Goal: Information Seeking & Learning: Learn about a topic

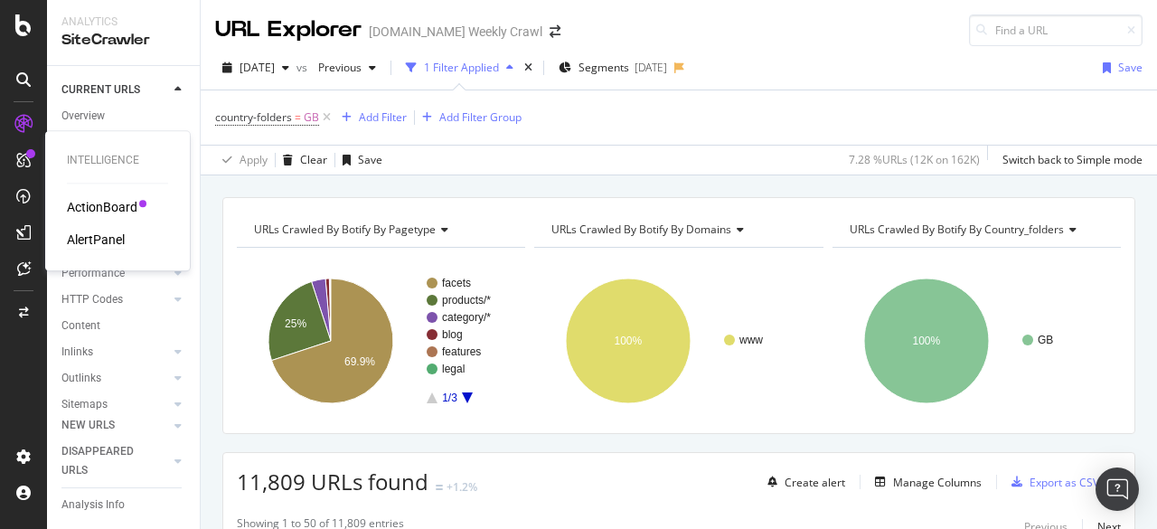
click at [78, 235] on div "AlertPanel" at bounding box center [96, 239] width 58 height 18
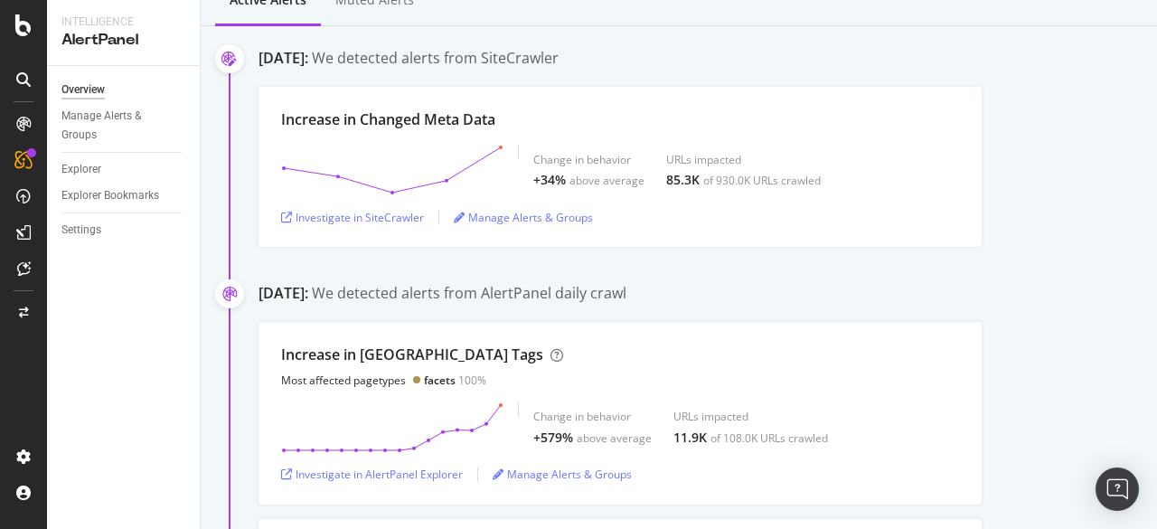
scroll to position [235, 0]
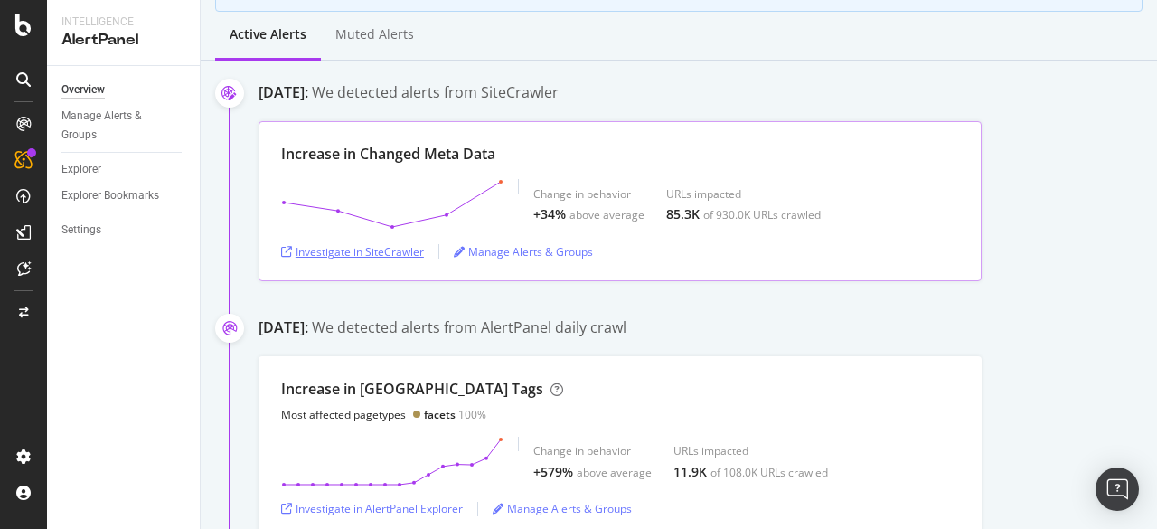
click at [370, 249] on div "Investigate in SiteCrawler" at bounding box center [352, 251] width 143 height 15
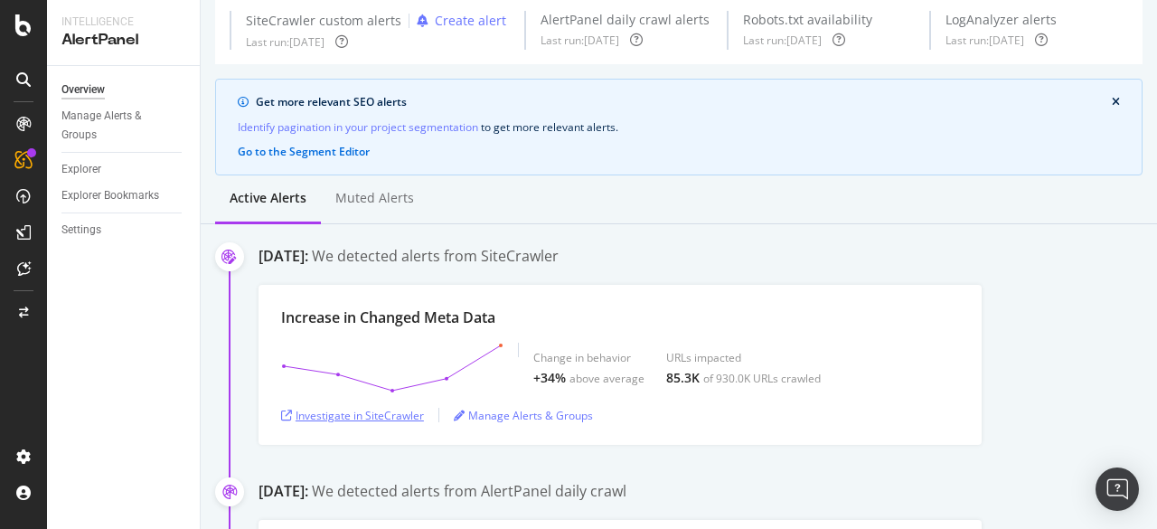
scroll to position [44, 0]
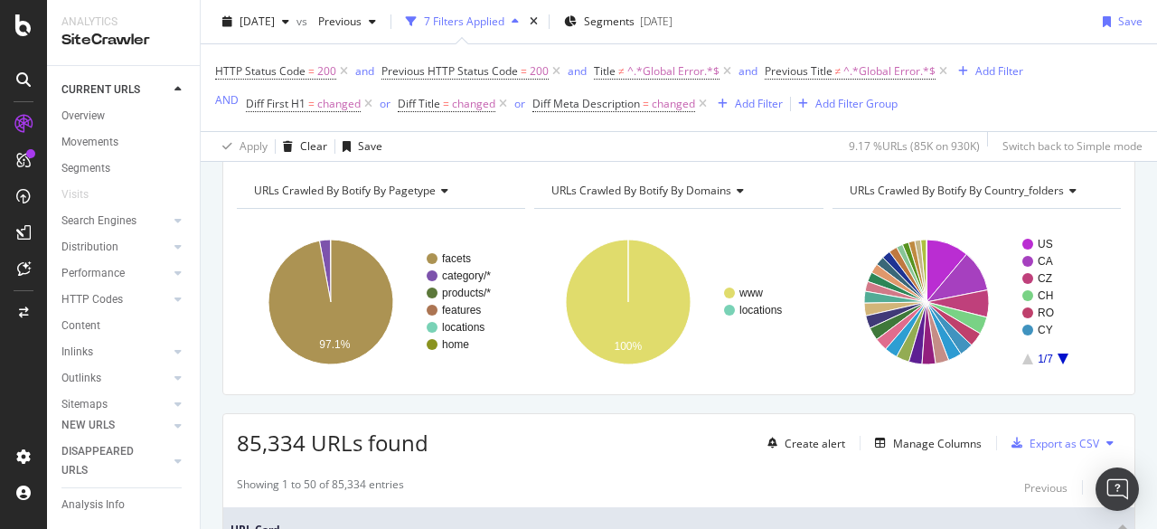
scroll to position [70, 0]
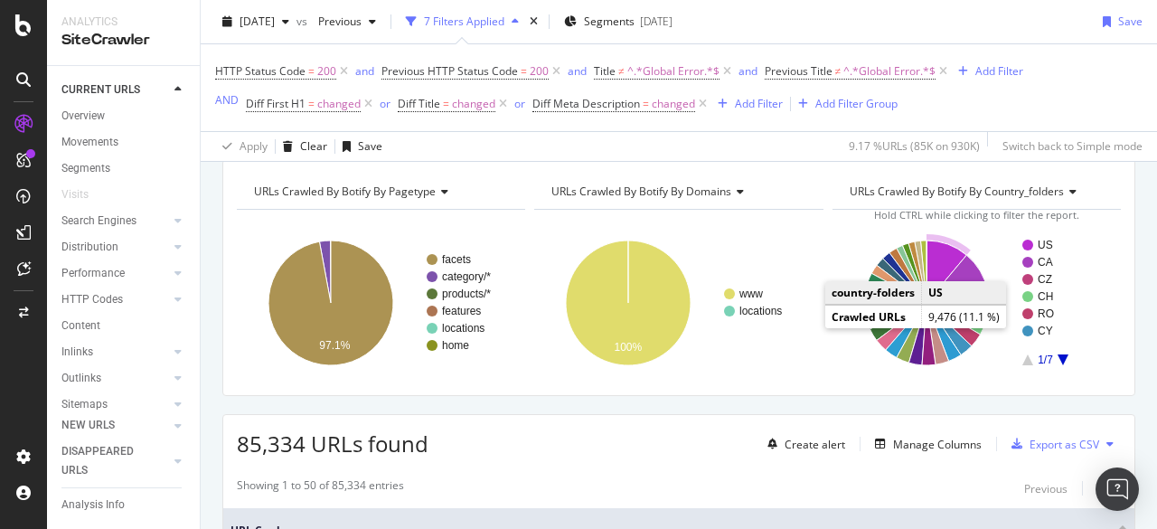
click at [926, 254] on icon "A chart." at bounding box center [946, 271] width 40 height 62
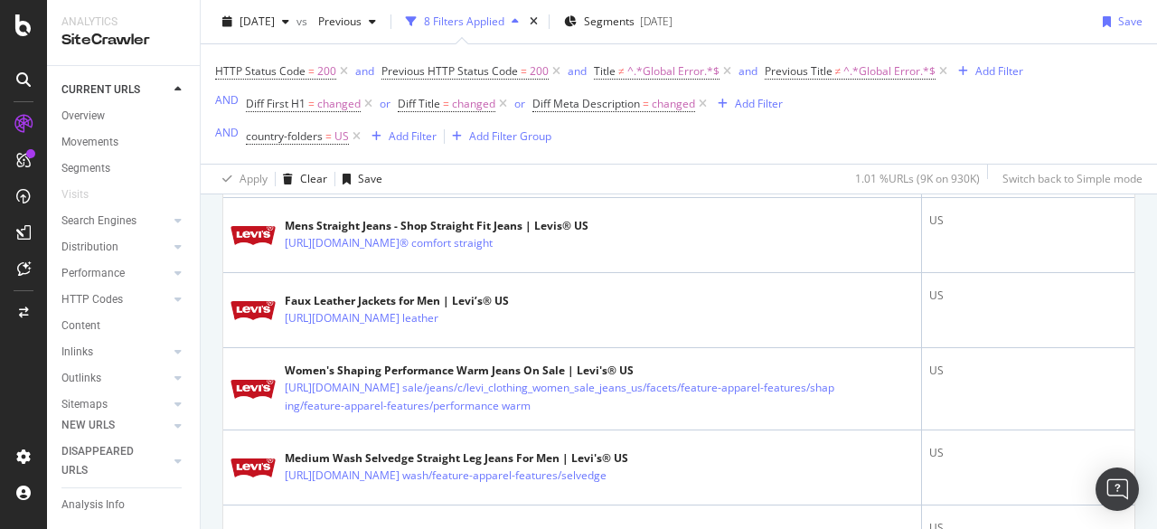
scroll to position [2418, 0]
click at [417, 173] on icon at bounding box center [412, 168] width 11 height 11
click at [399, 177] on link "[URL][DOMAIN_NAME]" at bounding box center [342, 168] width 115 height 18
drag, startPoint x: 558, startPoint y: 294, endPoint x: 835, endPoint y: 132, distance: 320.3
click at [835, 132] on div "HTTP Status Code = 200 and Previous HTTP Status Code = 200 and Title ≠ ^.*Globa…" at bounding box center [619, 104] width 808 height 90
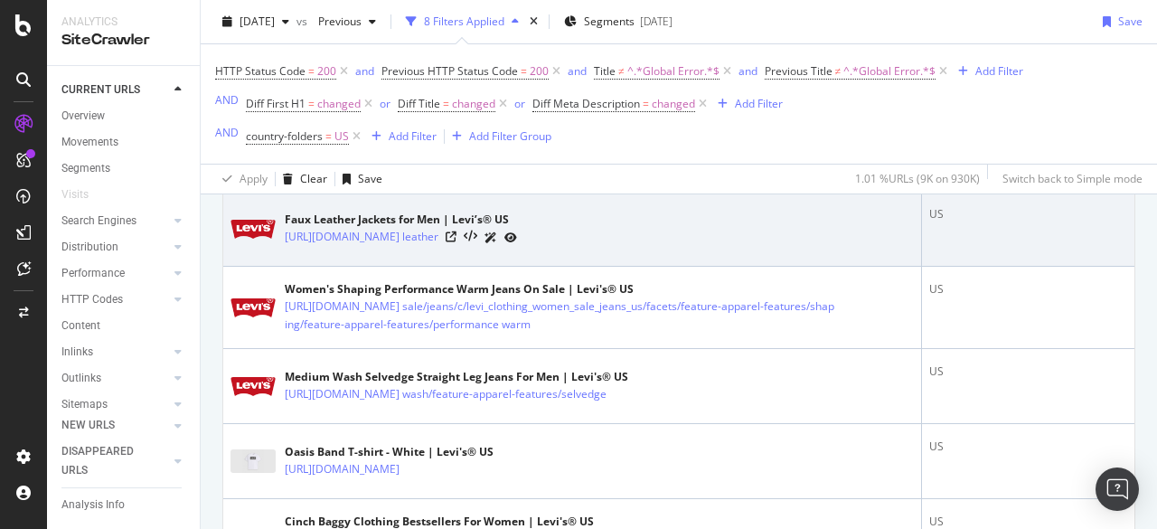
scroll to position [2499, 0]
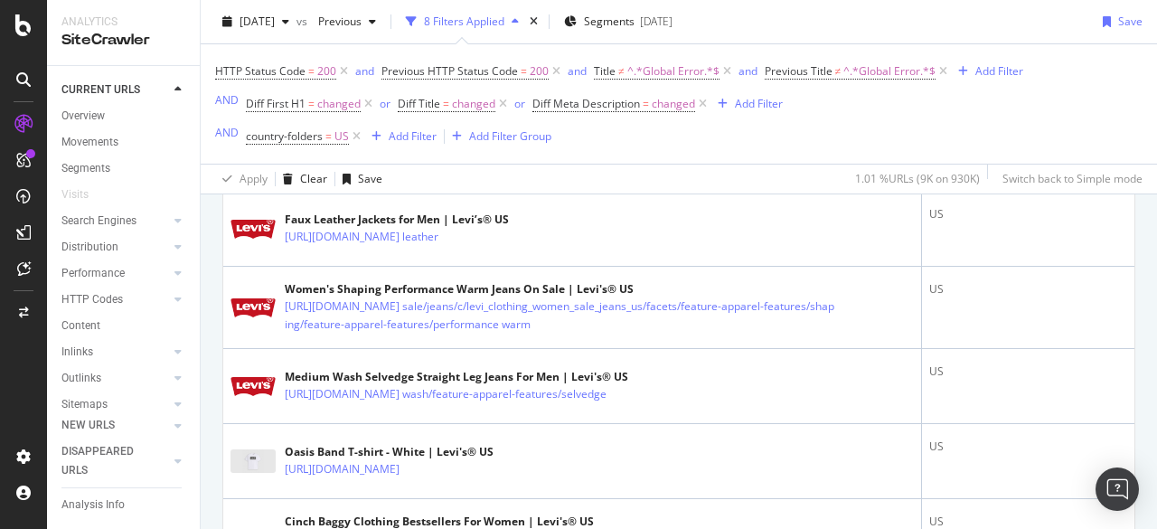
click at [571, 168] on icon at bounding box center [564, 162] width 13 height 11
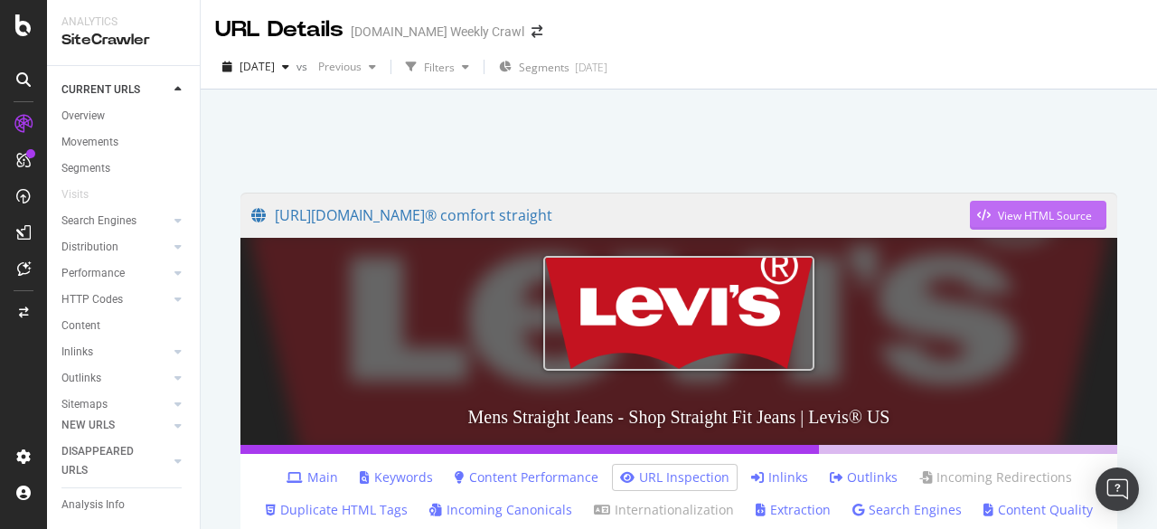
click at [1026, 216] on div "View HTML Source" at bounding box center [1045, 215] width 94 height 15
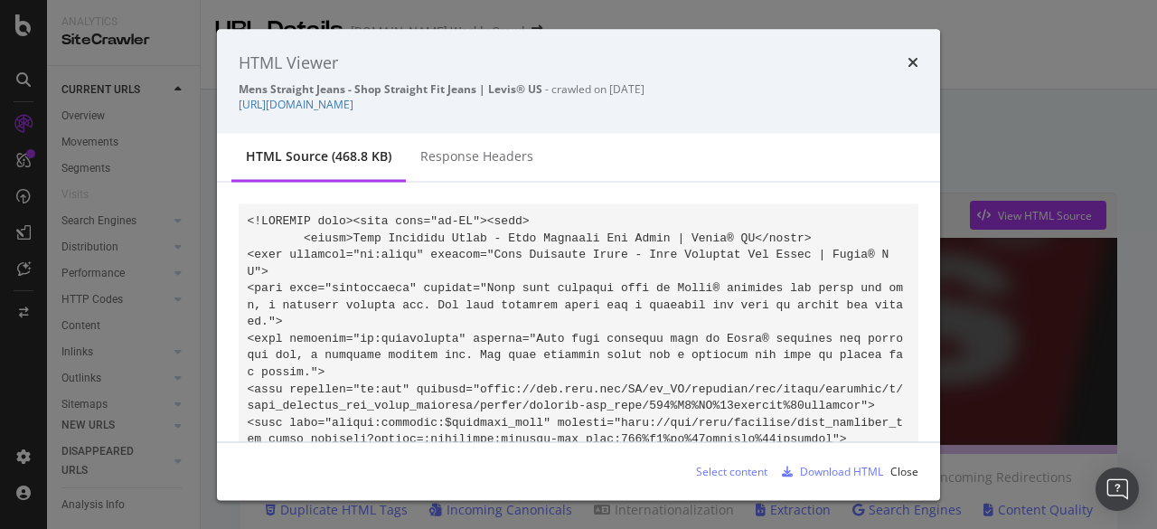
drag, startPoint x: 490, startPoint y: 122, endPoint x: 231, endPoint y: 107, distance: 258.9
click at [231, 107] on div "HTML Viewer Mens Straight Jeans - Shop Straight Fit Jeans | Levis® US - crawled…" at bounding box center [578, 81] width 723 height 105
copy link "https://www.levi.com/US/en_US/clothing/men/jeans/straight/c/levi_clothing_men_j…"
